Goal: Task Accomplishment & Management: Manage account settings

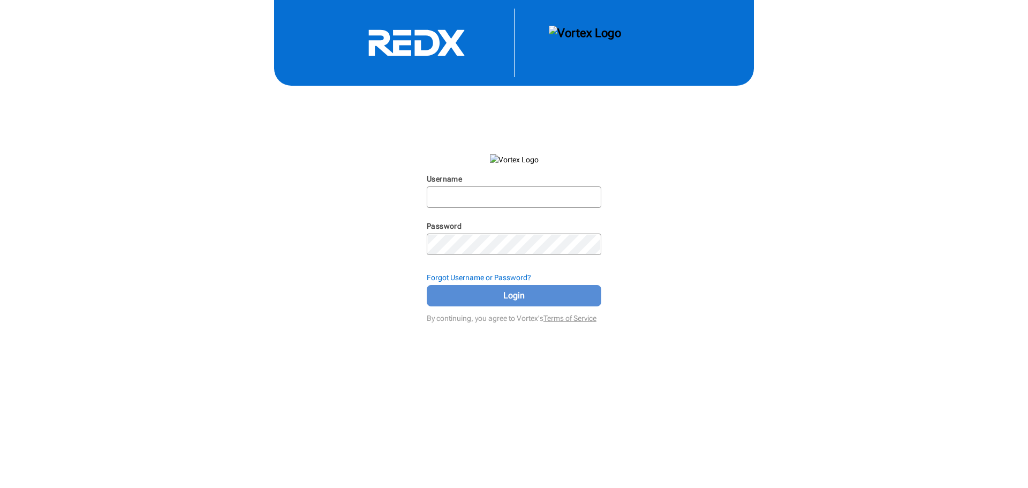
type input "[EMAIL_ADDRESS][DOMAIN_NAME]"
click at [473, 291] on span "Login" at bounding box center [514, 295] width 148 height 13
click at [535, 297] on span "Login" at bounding box center [514, 295] width 148 height 13
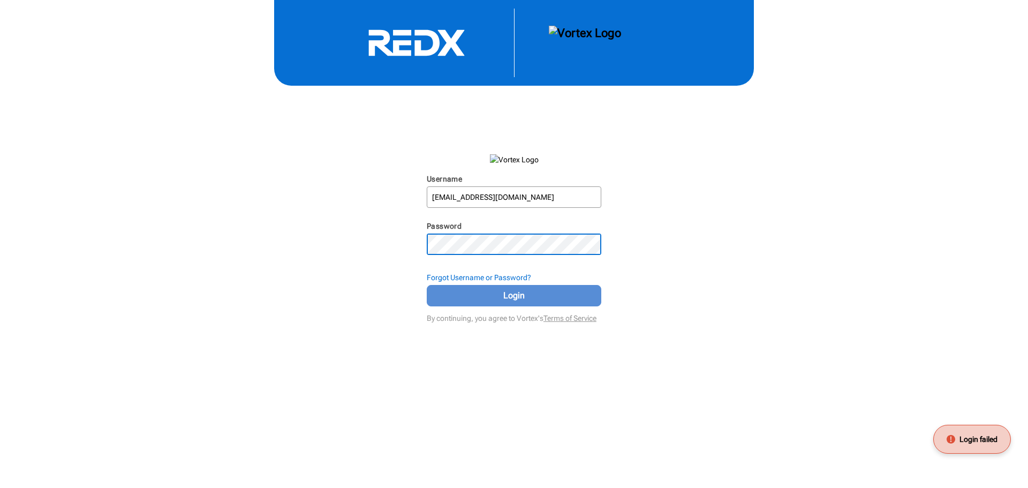
click at [508, 294] on span "Login" at bounding box center [514, 295] width 148 height 13
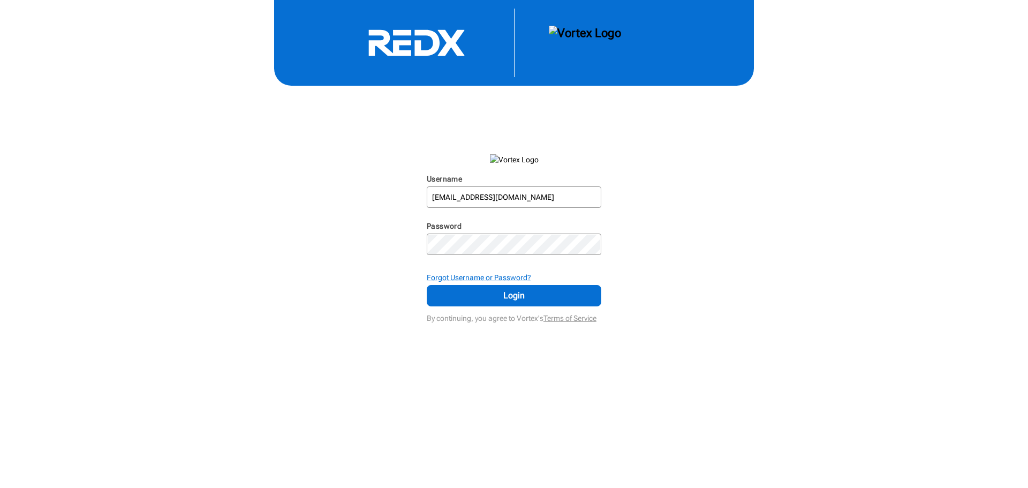
click at [464, 275] on strong "Forgot Username or Password?" at bounding box center [479, 277] width 104 height 9
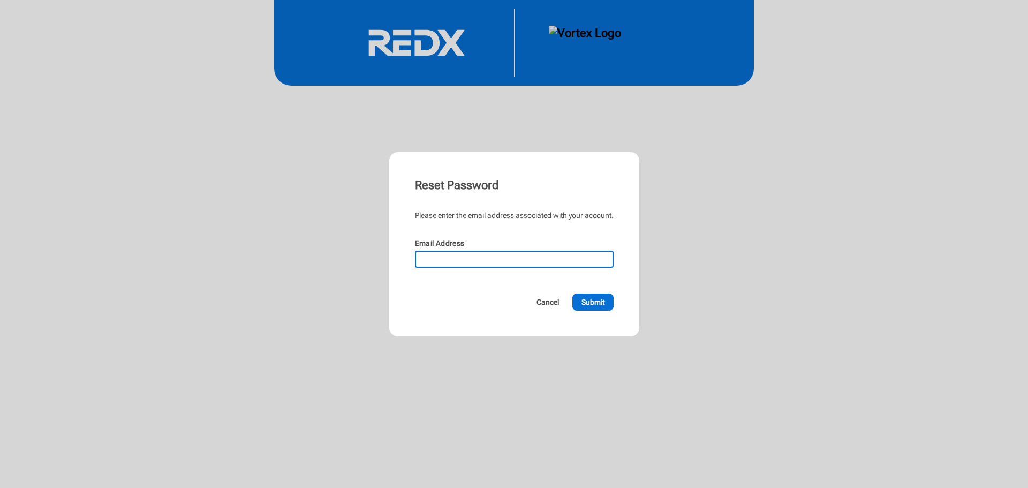
click at [443, 257] on input "Email Address" at bounding box center [514, 259] width 196 height 15
type input "[EMAIL_ADDRESS][DOMAIN_NAME]"
click at [594, 299] on span "Submit" at bounding box center [592, 302] width 23 height 11
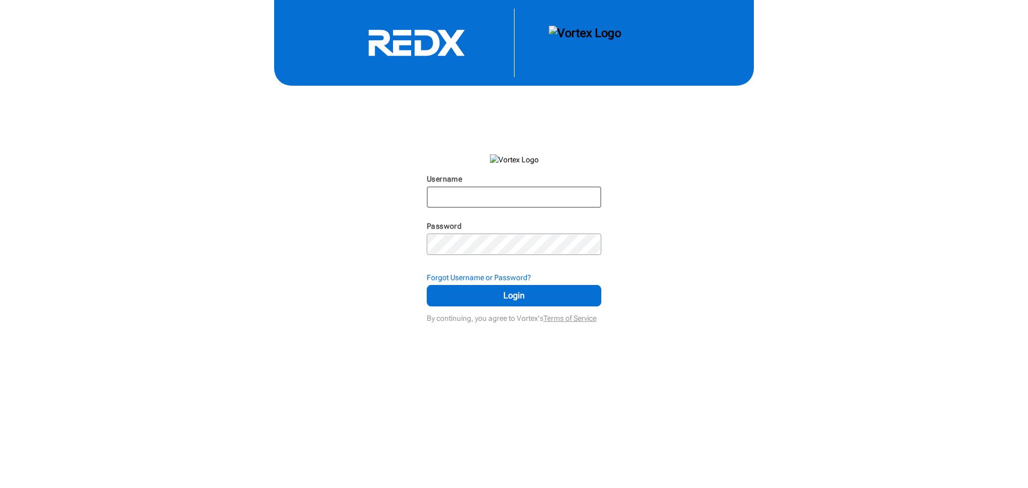
type input "[EMAIL_ADDRESS][DOMAIN_NAME]"
click at [508, 198] on input "[EMAIL_ADDRESS][DOMAIN_NAME]" at bounding box center [514, 196] width 172 height 19
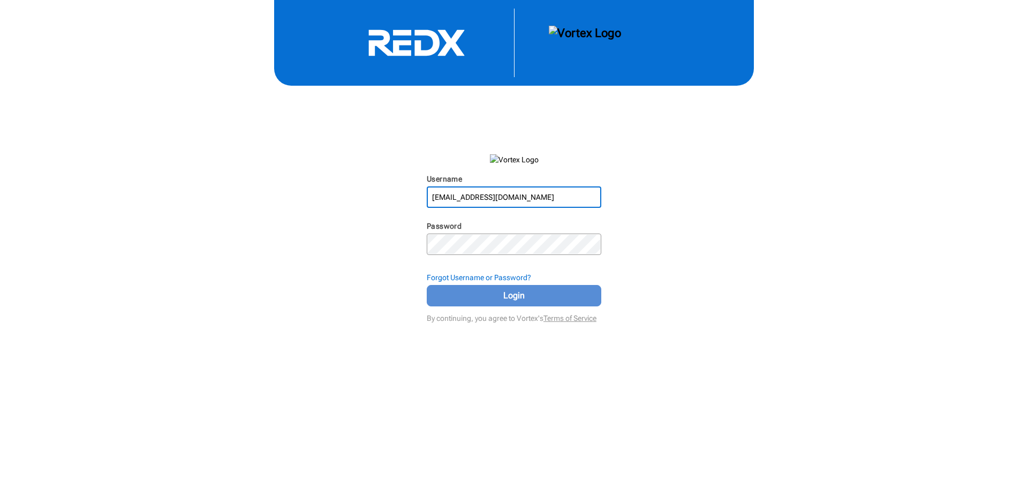
click at [509, 293] on span "Login" at bounding box center [514, 295] width 148 height 13
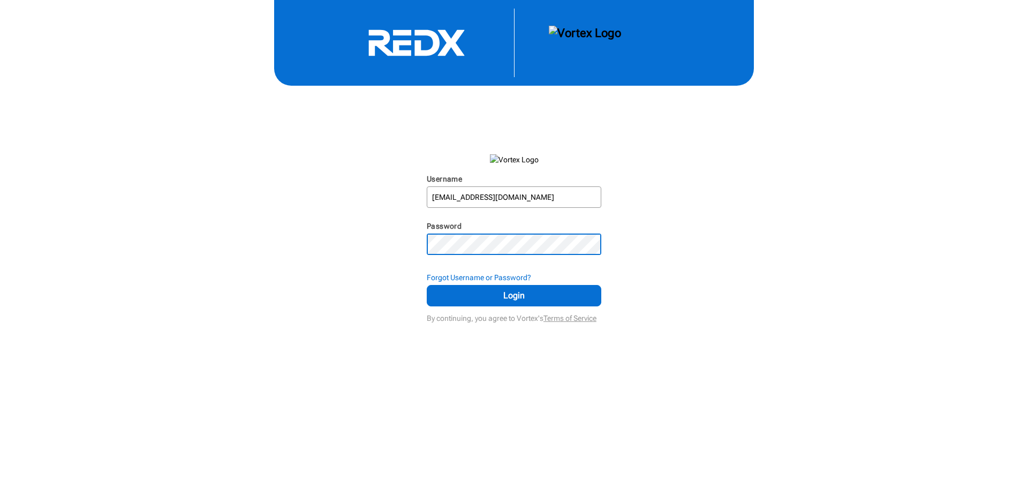
click at [426, 243] on div "Username [EMAIL_ADDRESS][DOMAIN_NAME] N/A Password N/A Forgot Username or Passw…" at bounding box center [514, 162] width 1028 height 325
click at [673, 305] on div "Username [EMAIL_ADDRESS][DOMAIN_NAME] N/A Password N/A Forgot Username or Passw…" at bounding box center [514, 162] width 1028 height 325
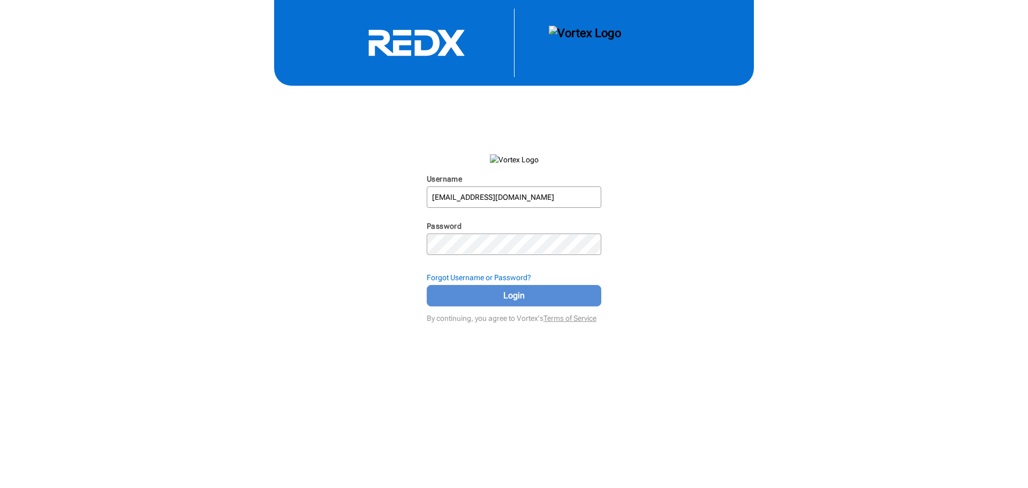
click at [523, 292] on span "Login" at bounding box center [514, 295] width 148 height 13
click at [506, 276] on strong "Forgot Username or Password?" at bounding box center [479, 277] width 104 height 9
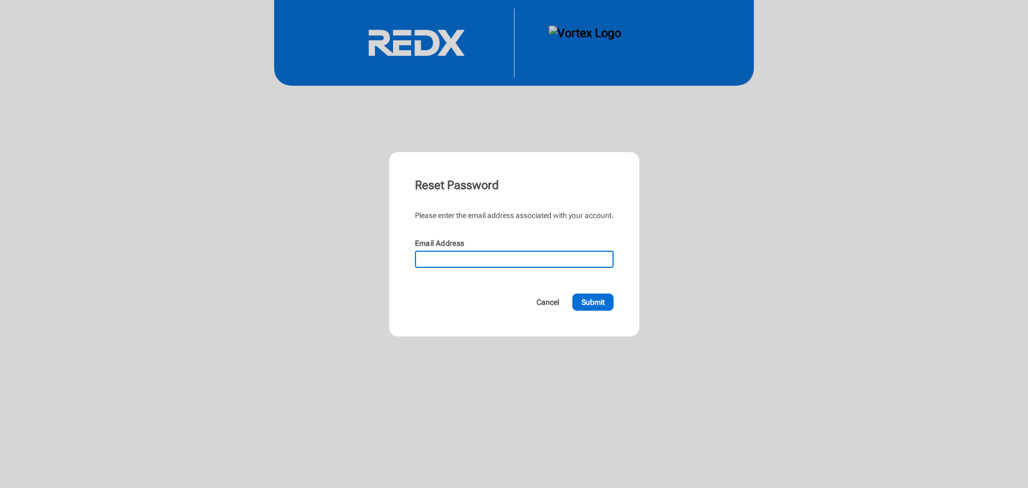
click at [449, 258] on input "Email Address" at bounding box center [514, 259] width 196 height 15
type input "[EMAIL_ADDRESS][DOMAIN_NAME]"
click at [591, 296] on button "Submit" at bounding box center [592, 301] width 41 height 17
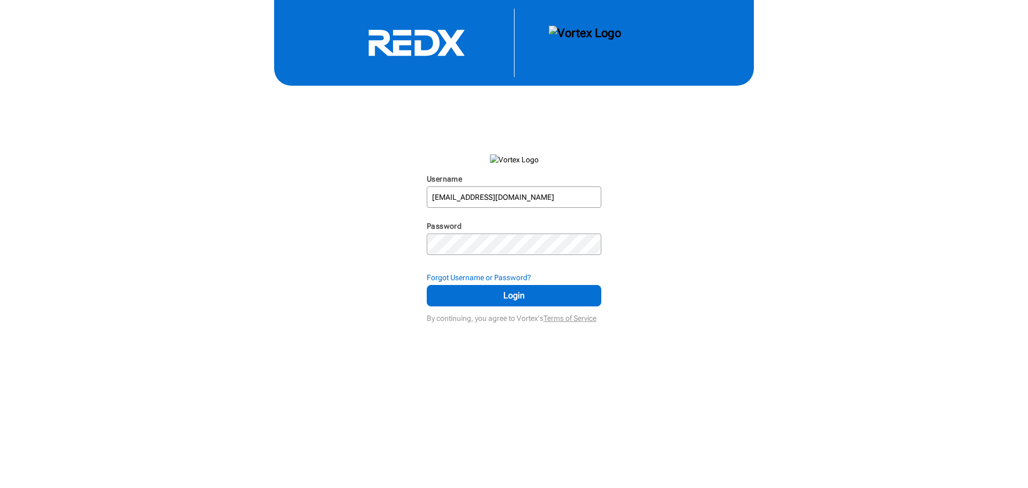
click at [585, 32] on img at bounding box center [585, 43] width 72 height 34
click at [508, 157] on img at bounding box center [514, 159] width 49 height 11
click at [433, 49] on use at bounding box center [416, 43] width 96 height 26
